Goal: Complete application form: Complete application form

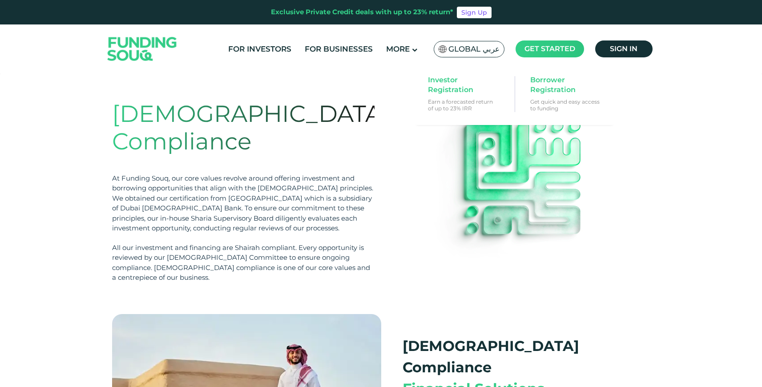
click at [551, 41] on main "Get started" at bounding box center [549, 48] width 68 height 17
click at [543, 82] on span "Borrower Registration" at bounding box center [564, 85] width 68 height 20
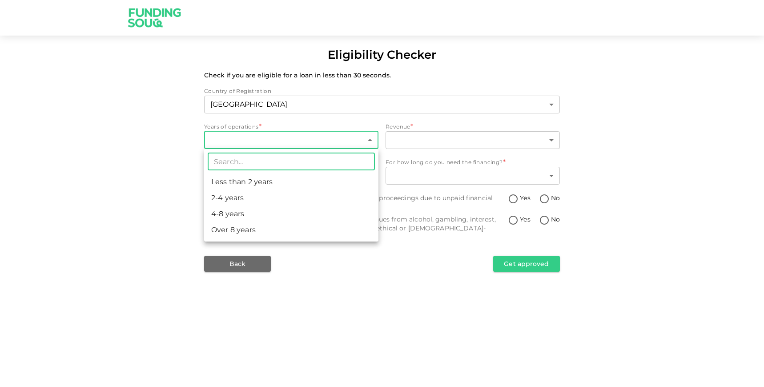
click at [369, 140] on body "Eligibility Checker Check if you are eligible for a loan in less than 30 second…" at bounding box center [382, 193] width 764 height 387
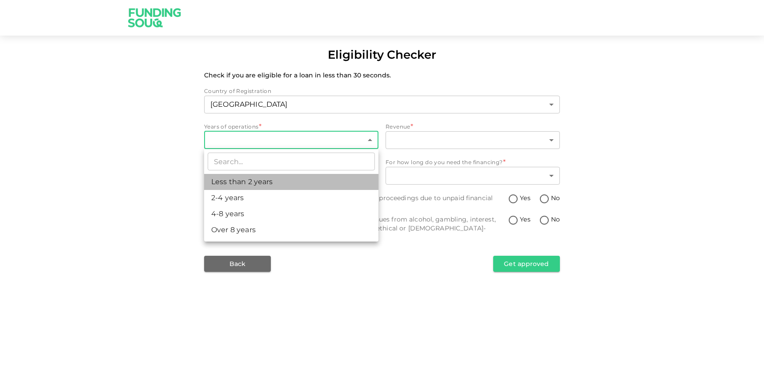
click at [247, 184] on li "Less than 2 years" at bounding box center [291, 182] width 174 height 16
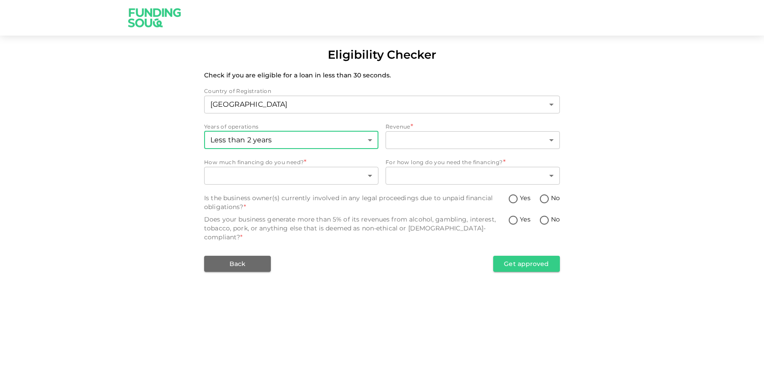
click at [337, 136] on body "Eligibility Checker Check if you are eligible for a loan in less than 30 second…" at bounding box center [382, 193] width 764 height 387
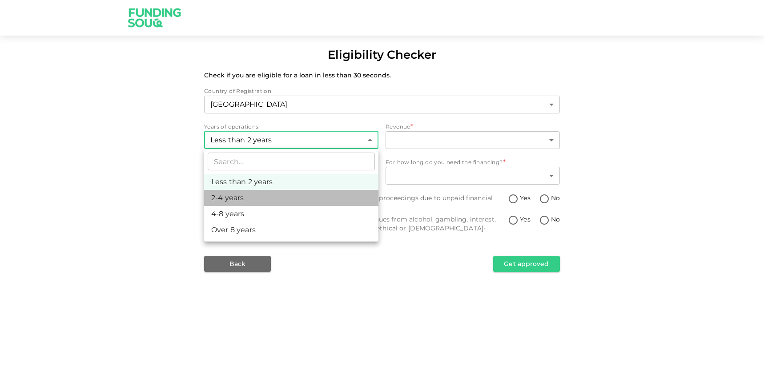
click at [268, 192] on li "2-4 years" at bounding box center [291, 198] width 174 height 16
type input "2"
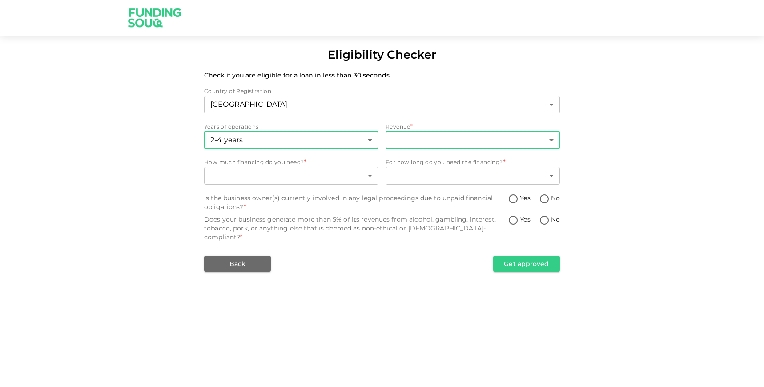
click at [455, 146] on body "Eligibility Checker Check if you are eligible for a loan in less than 30 second…" at bounding box center [382, 193] width 764 height 387
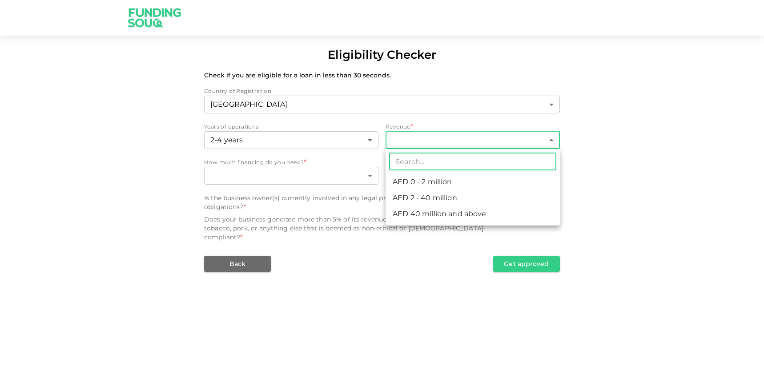
click at [437, 198] on li "AED 2 - 40 million" at bounding box center [472, 198] width 174 height 16
type input "2"
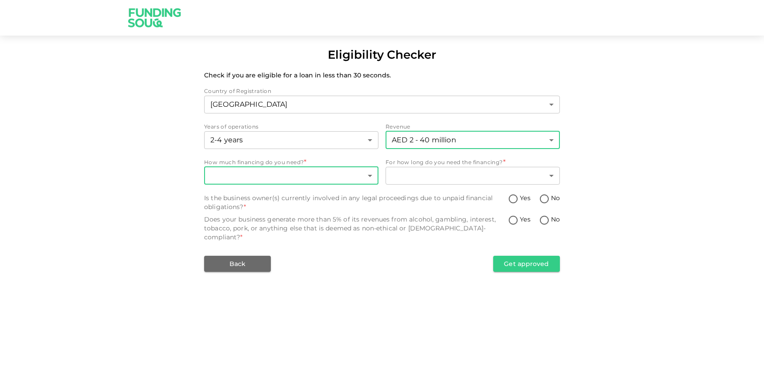
click at [367, 176] on body "Eligibility Checker Check if you are eligible for a loan in less than 30 second…" at bounding box center [382, 193] width 764 height 387
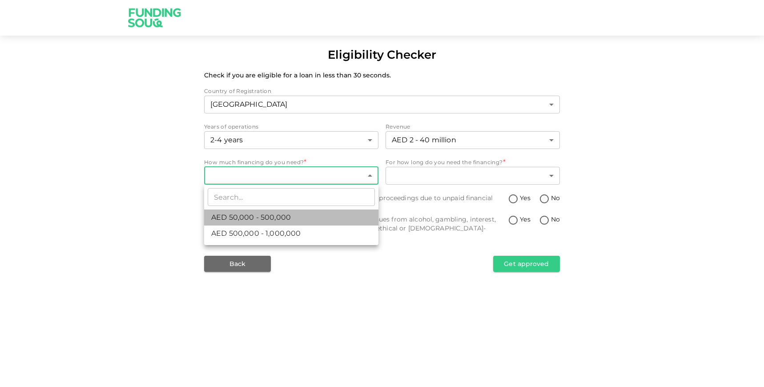
click at [300, 217] on li "AED 50,000 - 500,000" at bounding box center [291, 217] width 174 height 16
type input "1"
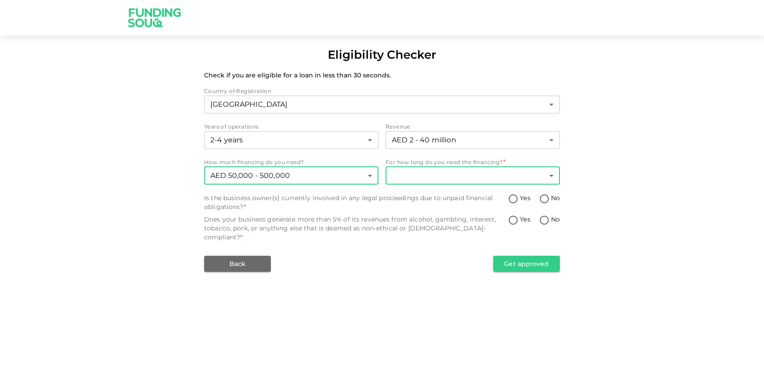
click at [437, 172] on body "Eligibility Checker Check if you are eligible for a loan in less than 30 second…" at bounding box center [382, 193] width 764 height 387
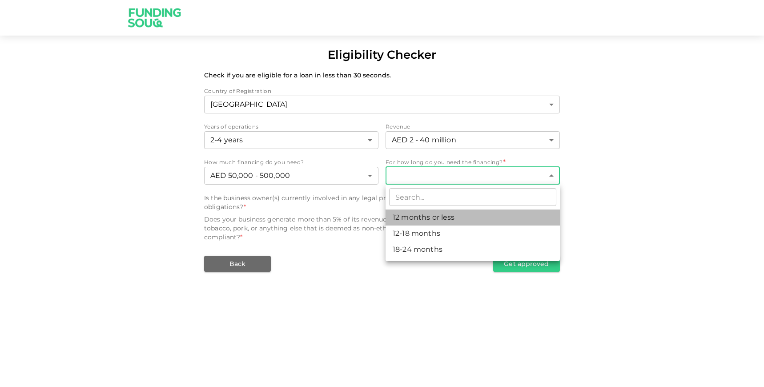
click at [422, 218] on li "12 months or less" at bounding box center [472, 217] width 174 height 16
type input "1"
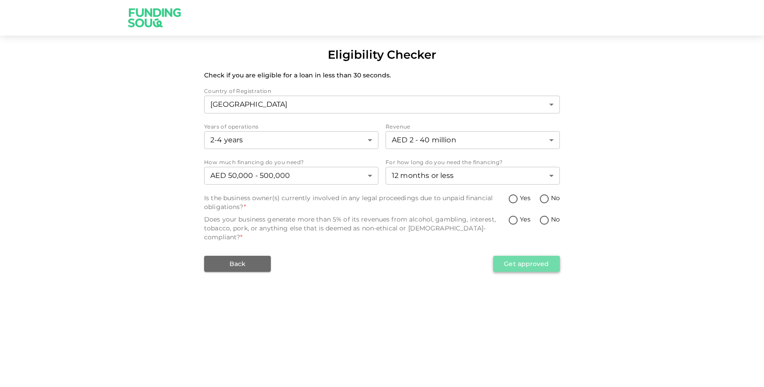
click at [528, 256] on button "Get approved" at bounding box center [526, 264] width 67 height 16
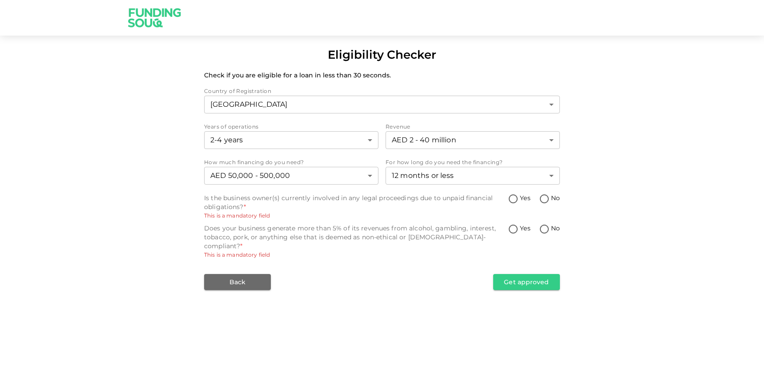
click at [513, 199] on input "Yes" at bounding box center [512, 199] width 13 height 12
radio input "true"
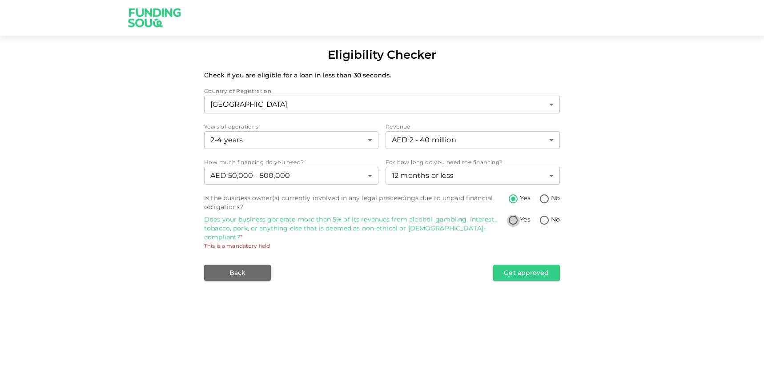
click at [513, 224] on input "Yes" at bounding box center [512, 221] width 13 height 12
radio input "true"
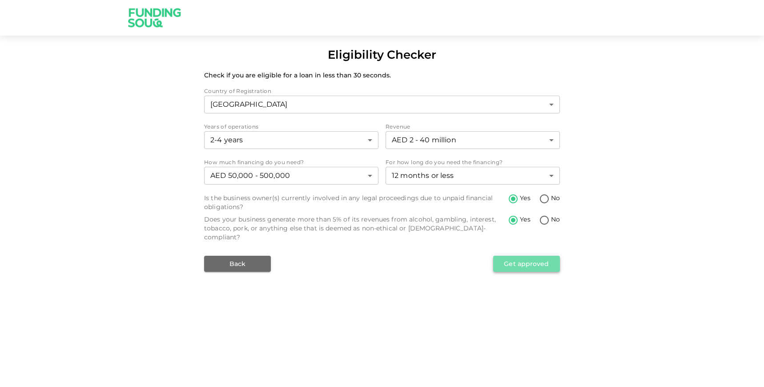
click at [513, 256] on button "Get approved" at bounding box center [526, 264] width 67 height 16
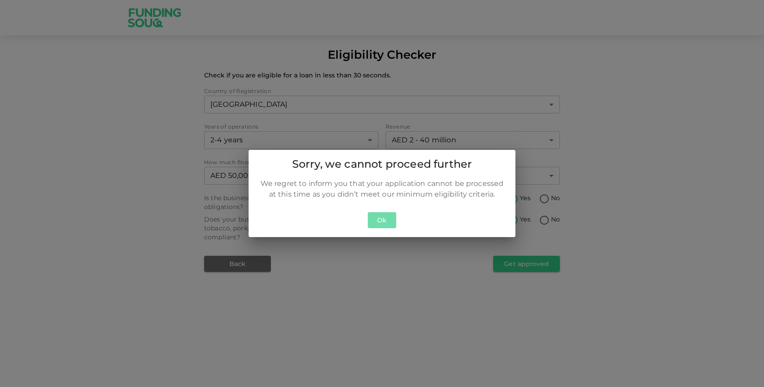
click at [377, 217] on button "Ok" at bounding box center [382, 220] width 28 height 16
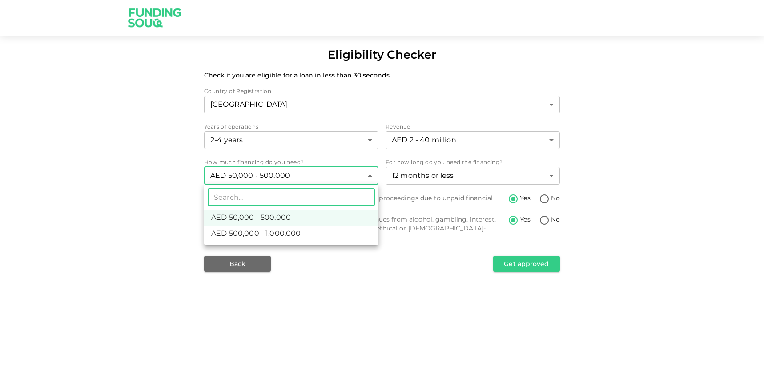
click at [359, 179] on body "Eligibility Checker Check if you are eligible for a loan in less than 30 second…" at bounding box center [382, 193] width 764 height 387
click at [507, 173] on div at bounding box center [382, 193] width 764 height 387
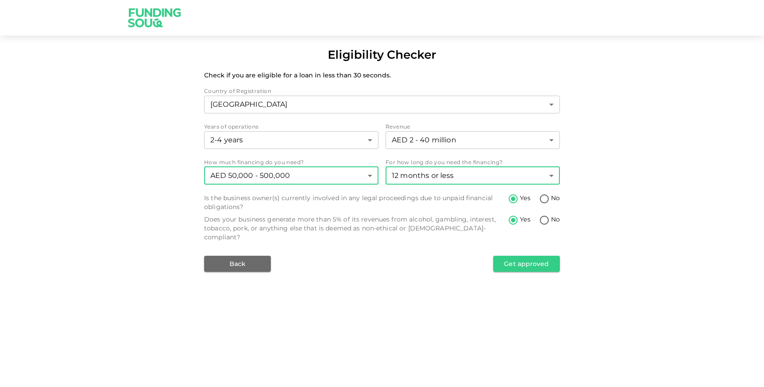
click at [548, 176] on body "Eligibility Checker Check if you are eligible for a loan in less than 30 second…" at bounding box center [382, 193] width 764 height 387
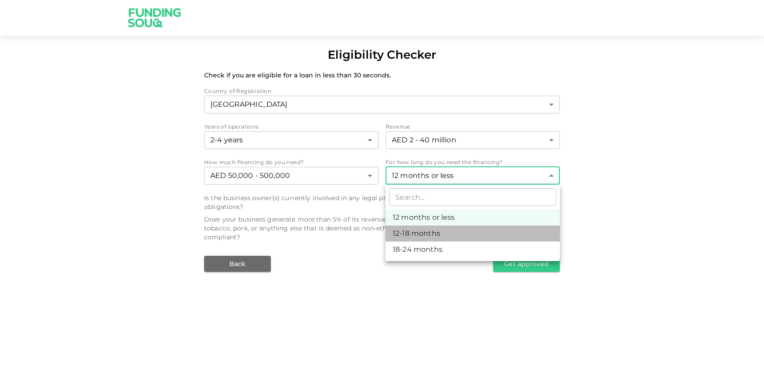
click at [438, 233] on li "12-18 months" at bounding box center [472, 233] width 174 height 16
type input "2"
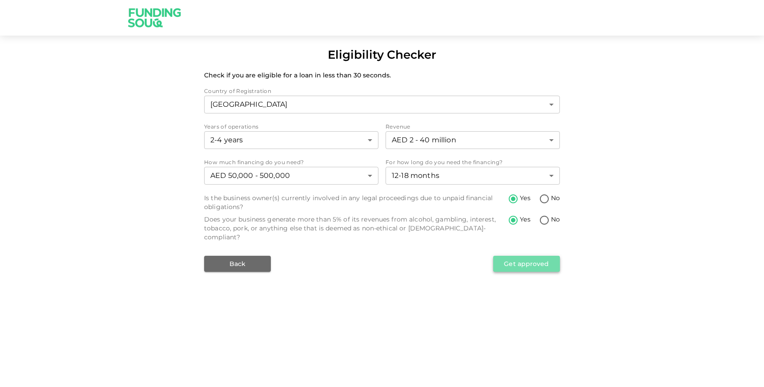
click at [516, 258] on button "Get approved" at bounding box center [526, 264] width 67 height 16
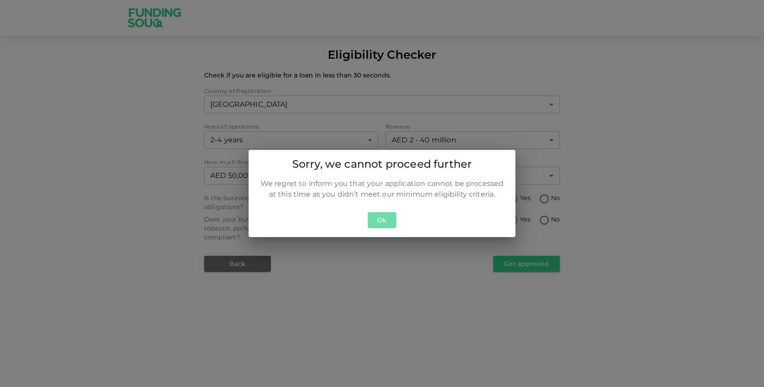
click at [383, 219] on button "Ok" at bounding box center [382, 220] width 28 height 16
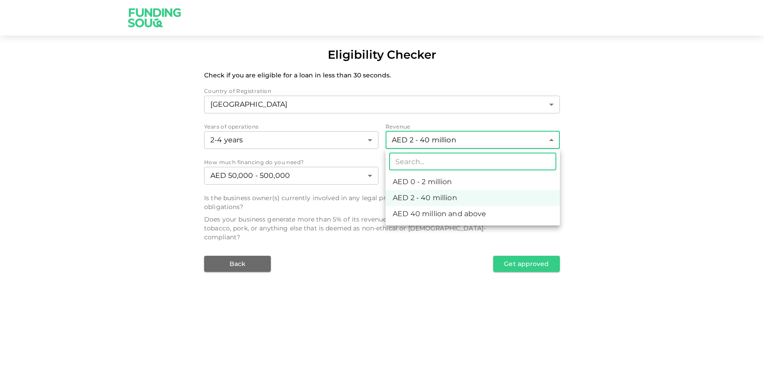
click at [486, 138] on body "Eligibility Checker Check if you are eligible for a loan in less than 30 second…" at bounding box center [382, 193] width 764 height 387
click at [359, 140] on div at bounding box center [382, 193] width 764 height 387
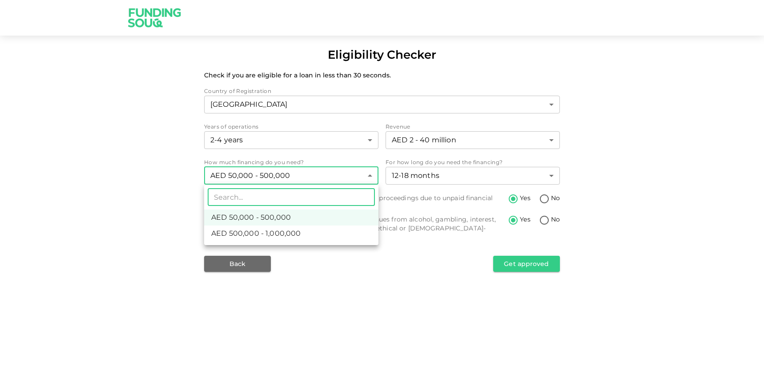
click at [375, 174] on body "Eligibility Checker Check if you are eligible for a loan in less than 30 second…" at bounding box center [382, 193] width 764 height 387
click at [317, 231] on li "AED 500,000 - 1,000,000" at bounding box center [291, 233] width 174 height 16
type input "2"
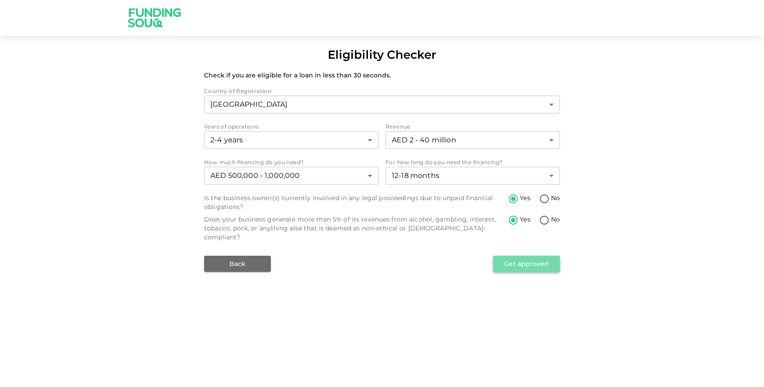
click at [507, 256] on button "Get approved" at bounding box center [526, 264] width 67 height 16
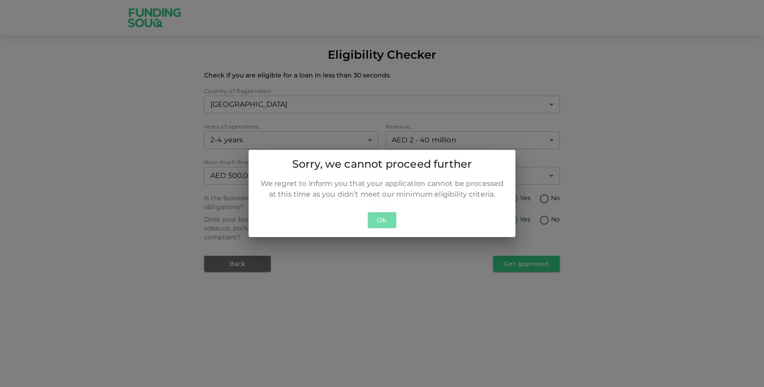
click at [380, 218] on button "Ok" at bounding box center [382, 220] width 28 height 16
